Goal: Task Accomplishment & Management: Use online tool/utility

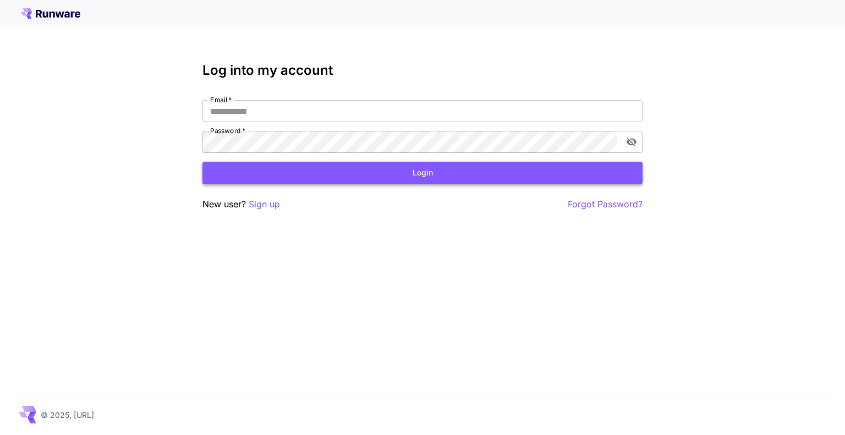
type input "**********"
click at [413, 172] on button "Login" at bounding box center [422, 173] width 440 height 23
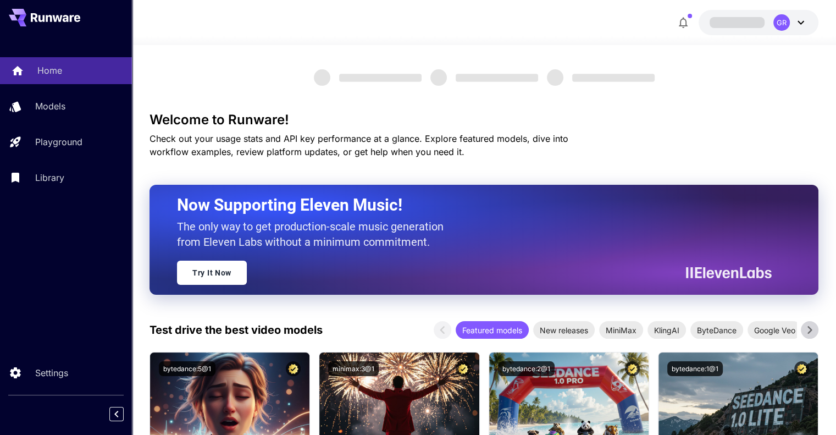
click at [55, 76] on p "Home" at bounding box center [49, 70] width 25 height 13
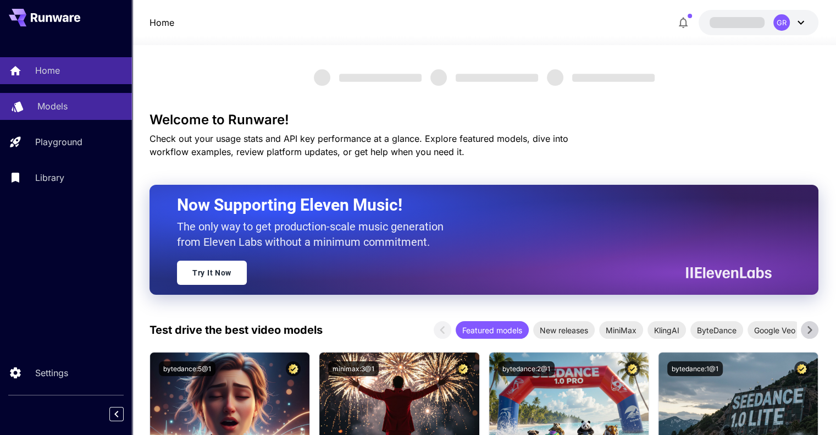
click at [62, 111] on p "Models" at bounding box center [52, 106] width 30 height 13
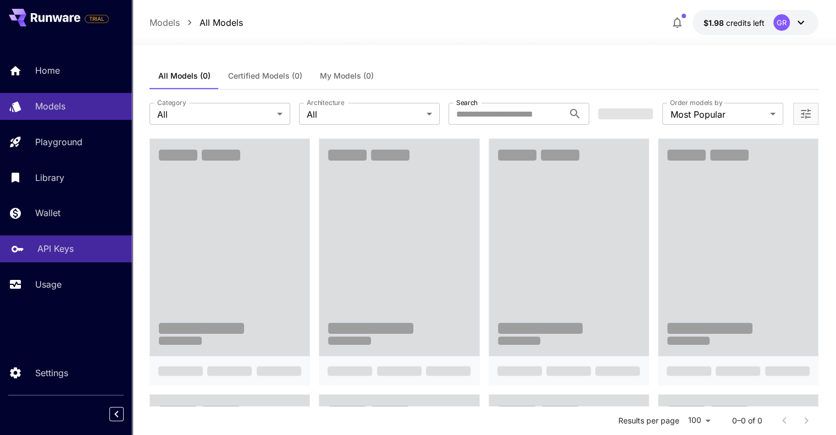
click at [68, 252] on p "API Keys" at bounding box center [55, 248] width 36 height 13
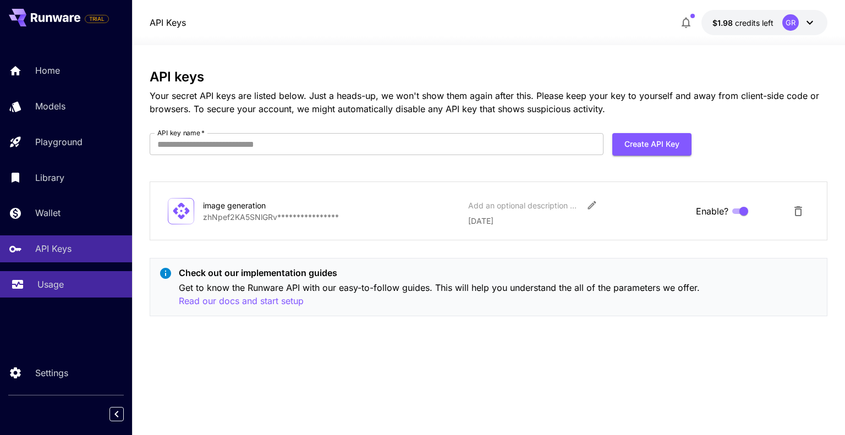
click at [69, 279] on link "Usage" at bounding box center [66, 284] width 132 height 27
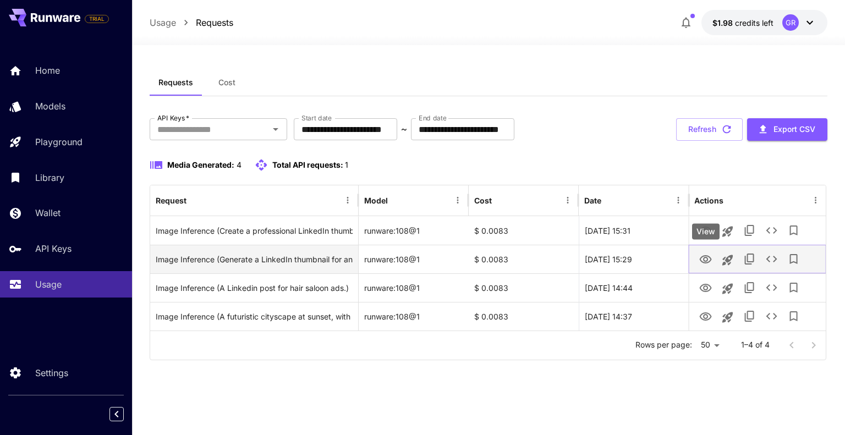
click at [707, 255] on icon "View" at bounding box center [704, 259] width 13 height 13
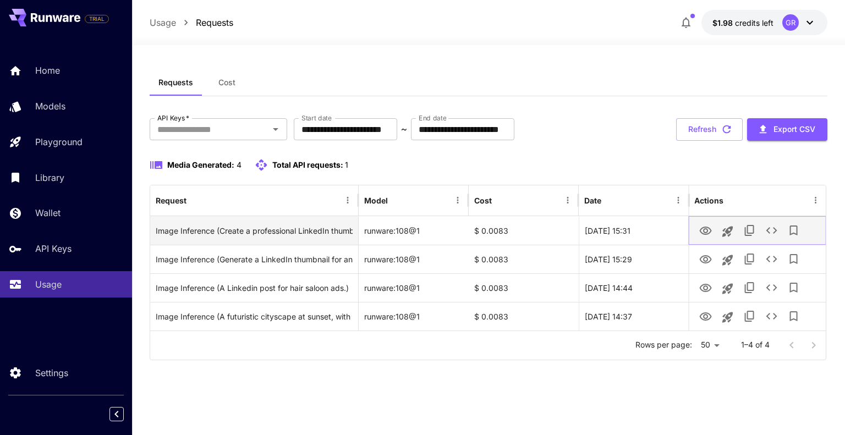
click at [703, 231] on icon "View" at bounding box center [705, 231] width 12 height 8
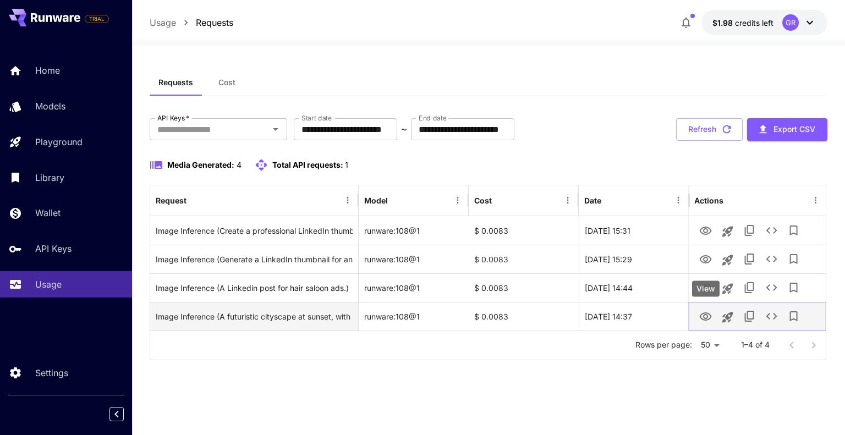
click at [709, 315] on icon "View" at bounding box center [704, 316] width 13 height 13
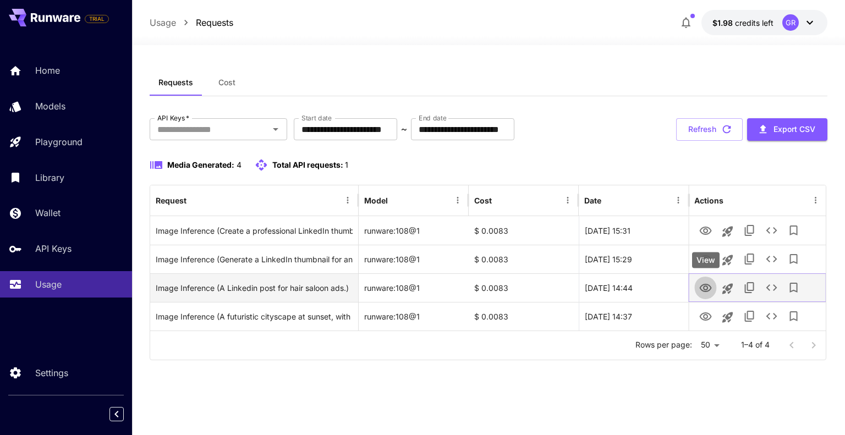
click at [708, 284] on icon "View" at bounding box center [705, 288] width 12 height 8
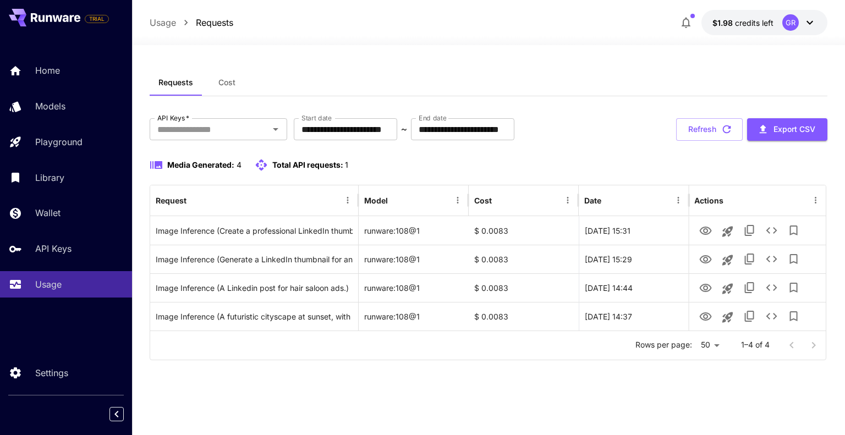
click at [687, 27] on icon "button" at bounding box center [685, 22] width 13 height 13
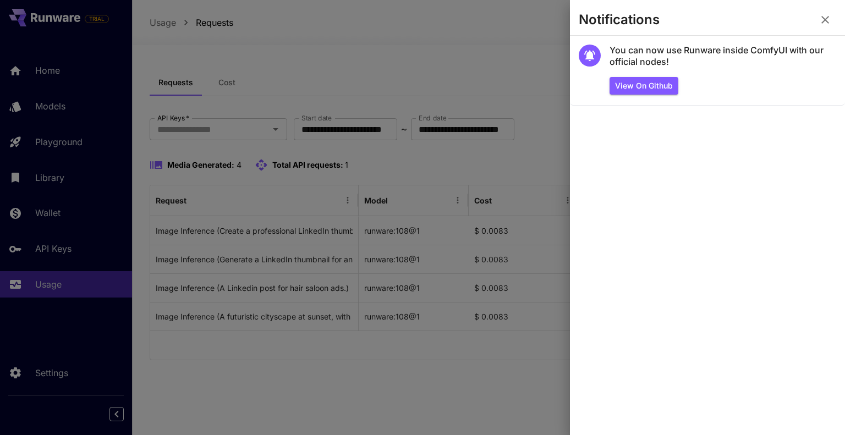
click at [826, 18] on icon "button" at bounding box center [825, 20] width 8 height 8
